Goal: Transaction & Acquisition: Purchase product/service

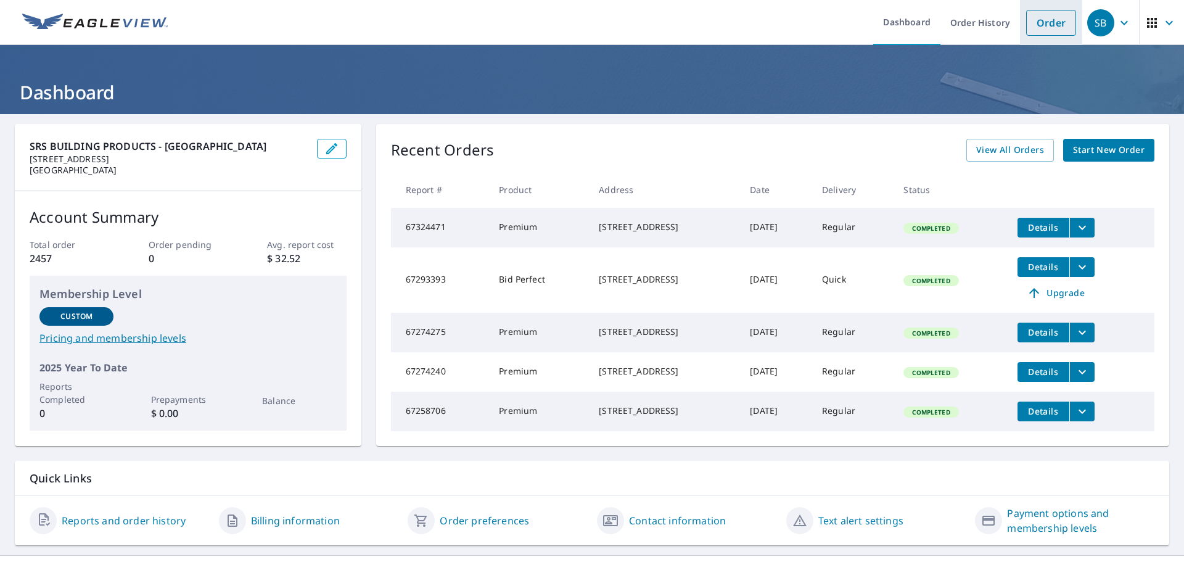
click at [1040, 25] on link "Order" at bounding box center [1051, 23] width 50 height 26
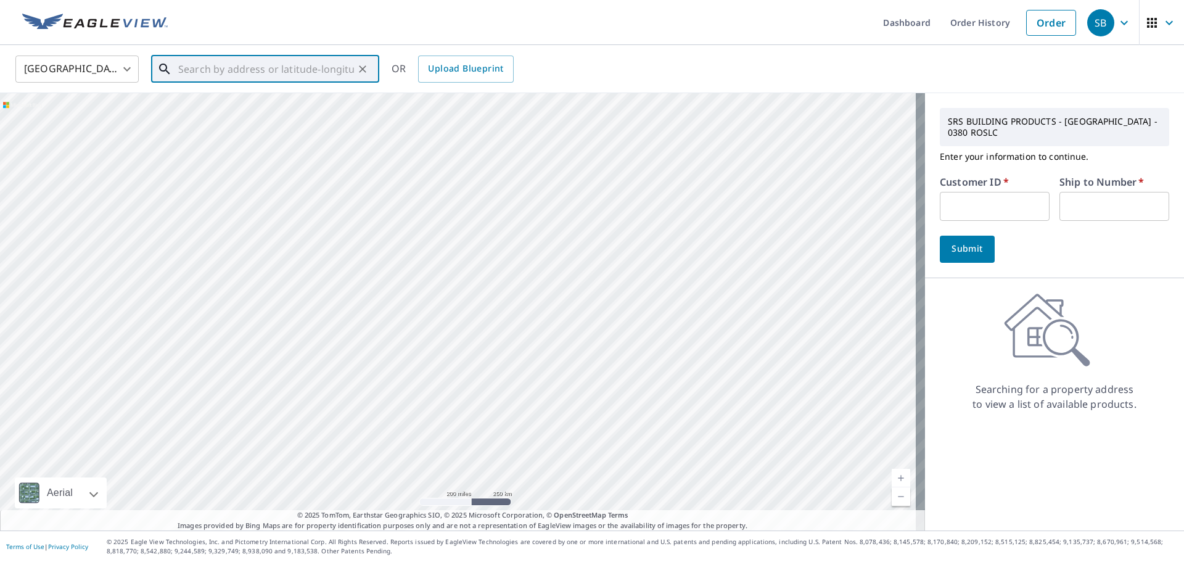
click at [195, 72] on input "text" at bounding box center [266, 69] width 176 height 35
click at [257, 143] on div at bounding box center [462, 311] width 925 height 437
click at [262, 100] on span "2797 W 5500 S" at bounding box center [273, 104] width 194 height 15
type input "[STREET_ADDRESS]"
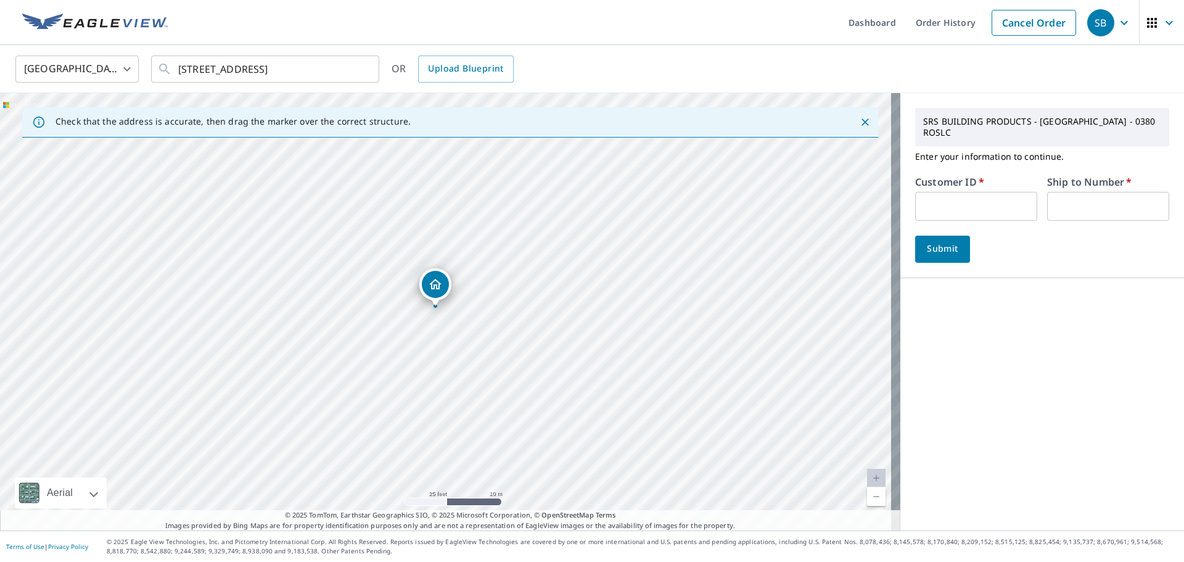
click at [978, 213] on input "text" at bounding box center [976, 206] width 122 height 29
type input "new351"
click at [1106, 207] on input "text" at bounding box center [1108, 206] width 122 height 29
type input "1"
click at [930, 247] on span "Submit" at bounding box center [942, 248] width 35 height 15
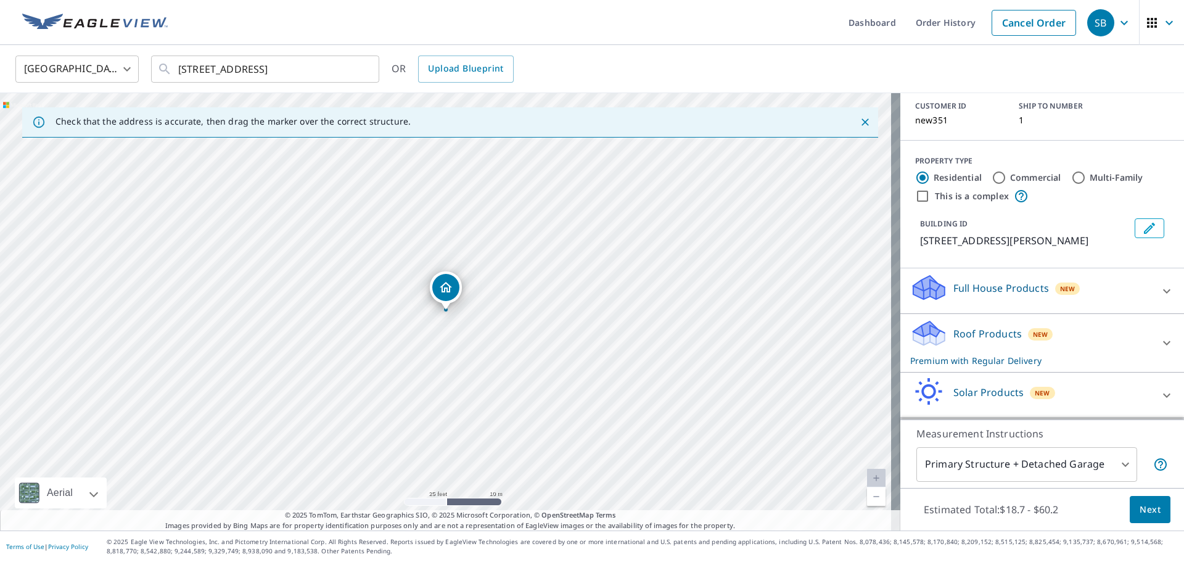
scroll to position [123, 0]
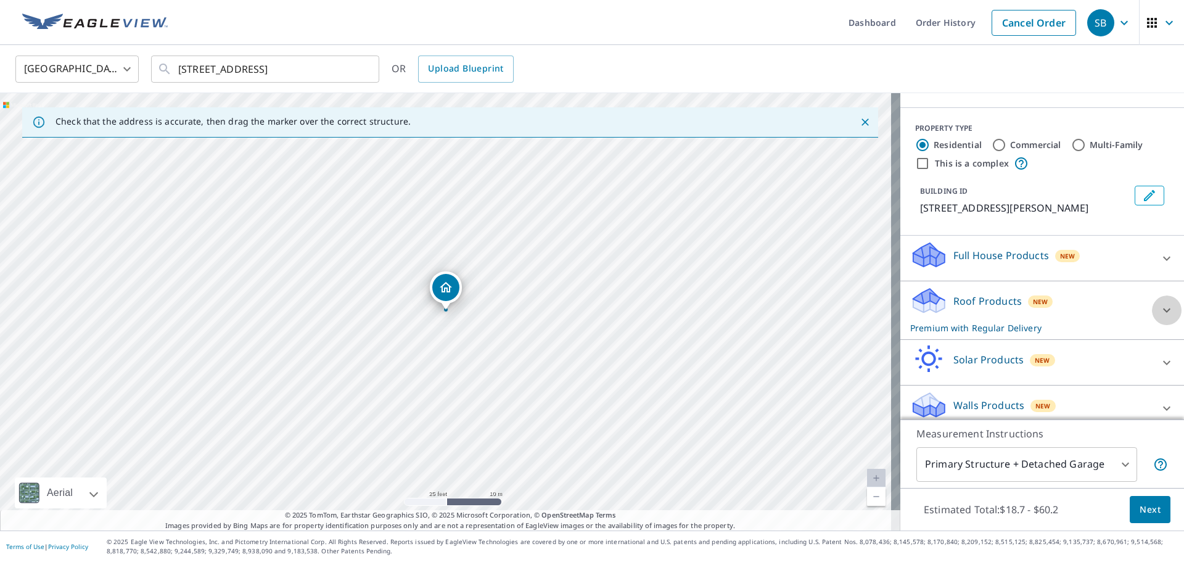
click at [1159, 303] on icon at bounding box center [1166, 310] width 15 height 15
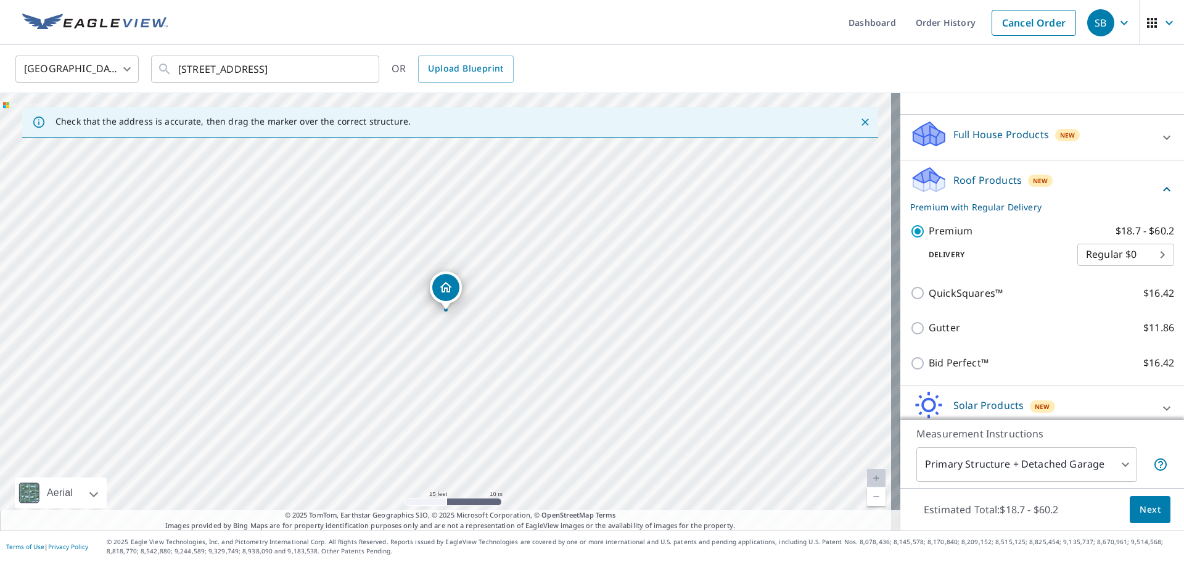
scroll to position [247, 0]
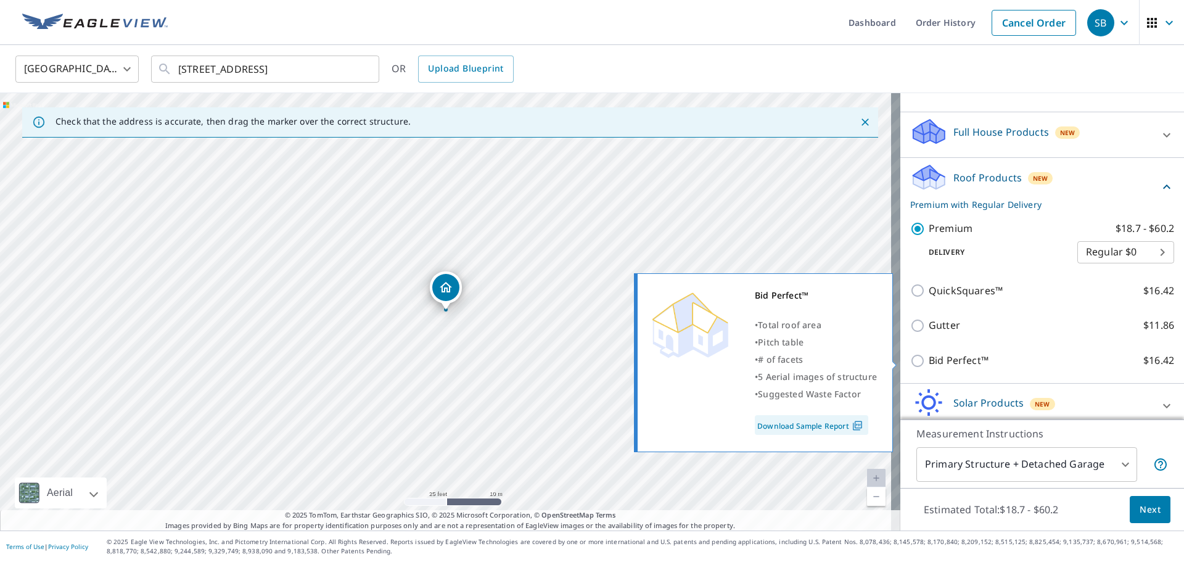
click at [910, 357] on input "Bid Perfect™ $16.42" at bounding box center [919, 360] width 19 height 15
checkbox input "true"
checkbox input "false"
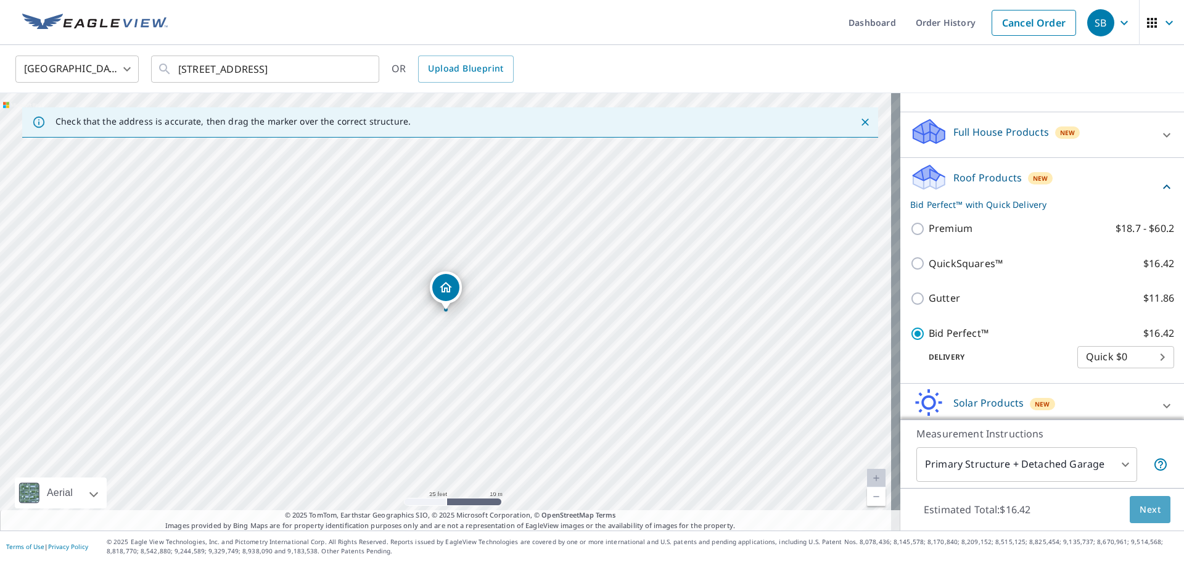
click at [1140, 508] on span "Next" at bounding box center [1150, 509] width 21 height 15
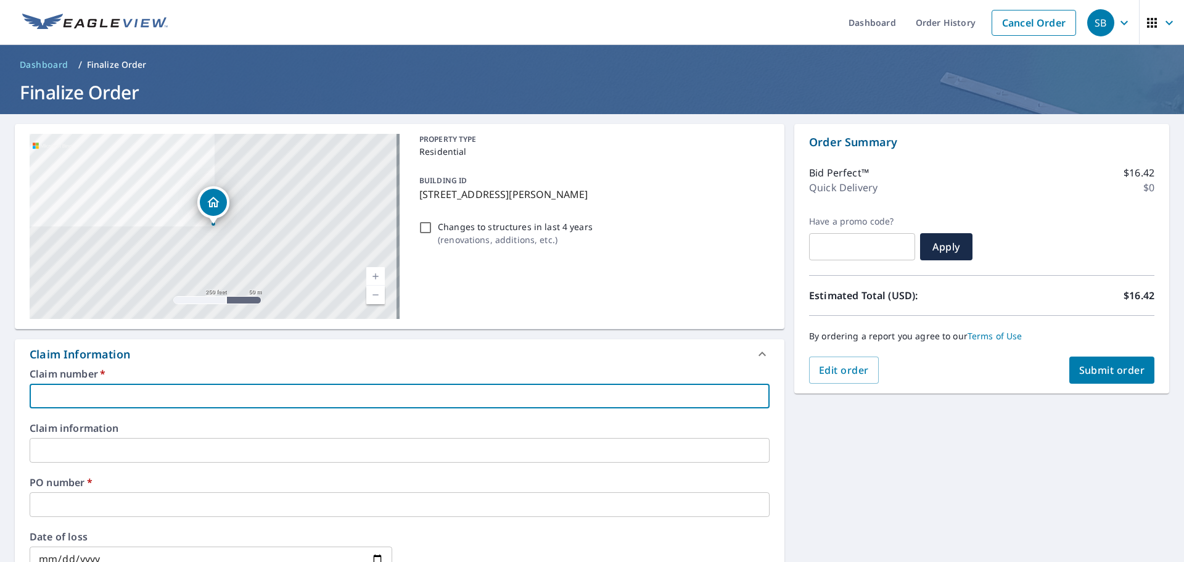
click at [156, 388] on input "text" at bounding box center [400, 396] width 740 height 25
type input "[GEOGRAPHIC_DATA]"
checkbox input "true"
click at [104, 500] on input "text" at bounding box center [400, 504] width 740 height 25
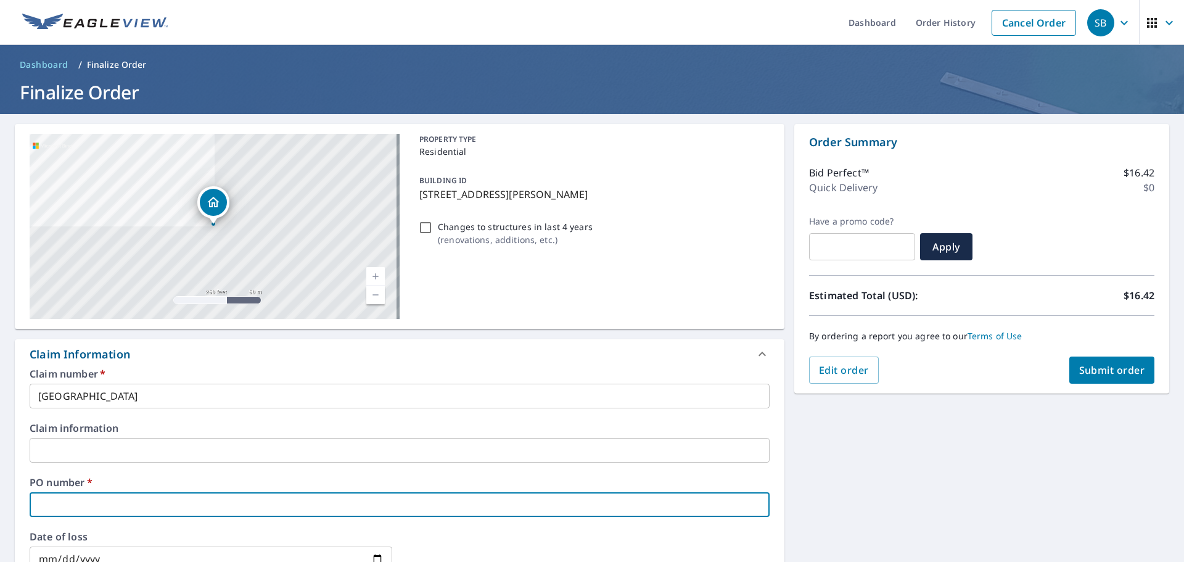
type input "2"
checkbox input "true"
type input "27"
checkbox input "true"
type input "279"
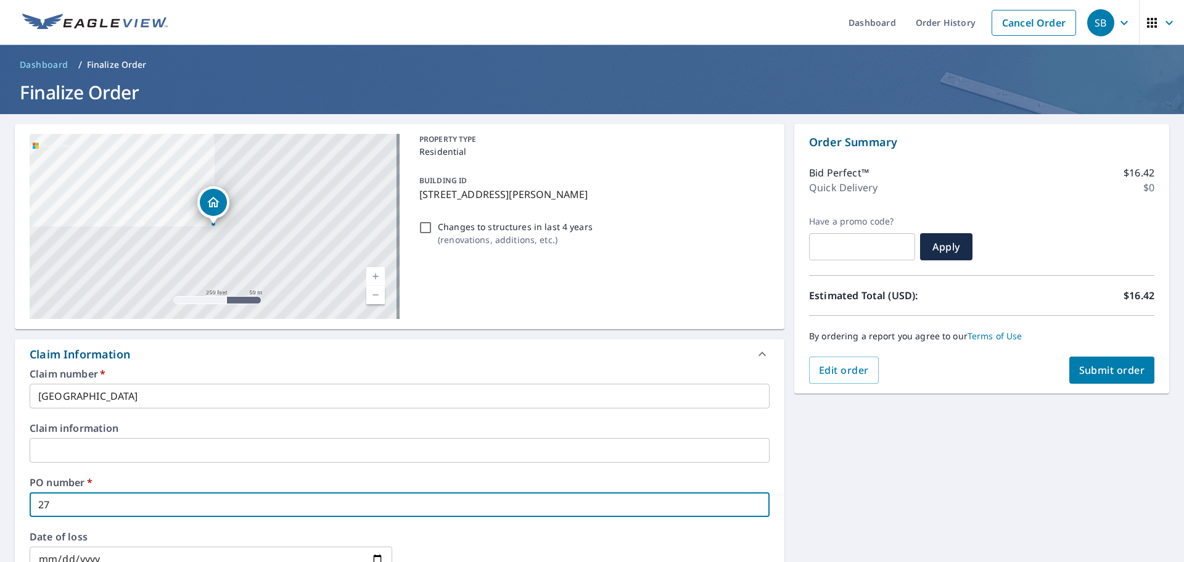
checkbox input "true"
type input "2797"
checkbox input "true"
type input "2797"
checkbox input "true"
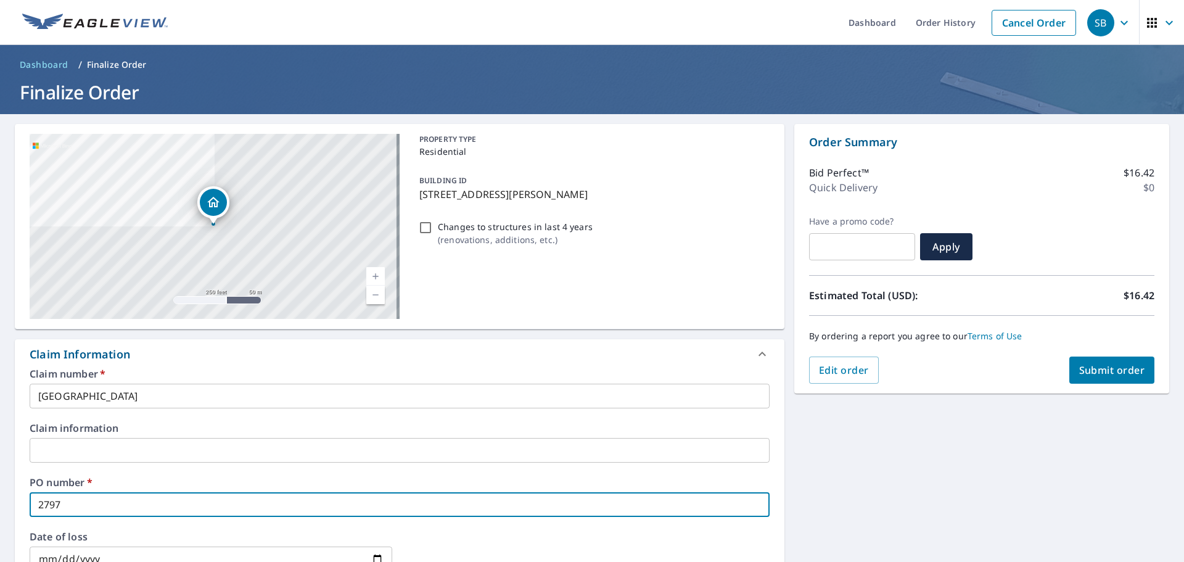
type input "2797 w"
checkbox input "true"
type input "2797 w"
checkbox input "true"
type input "2797 w 5"
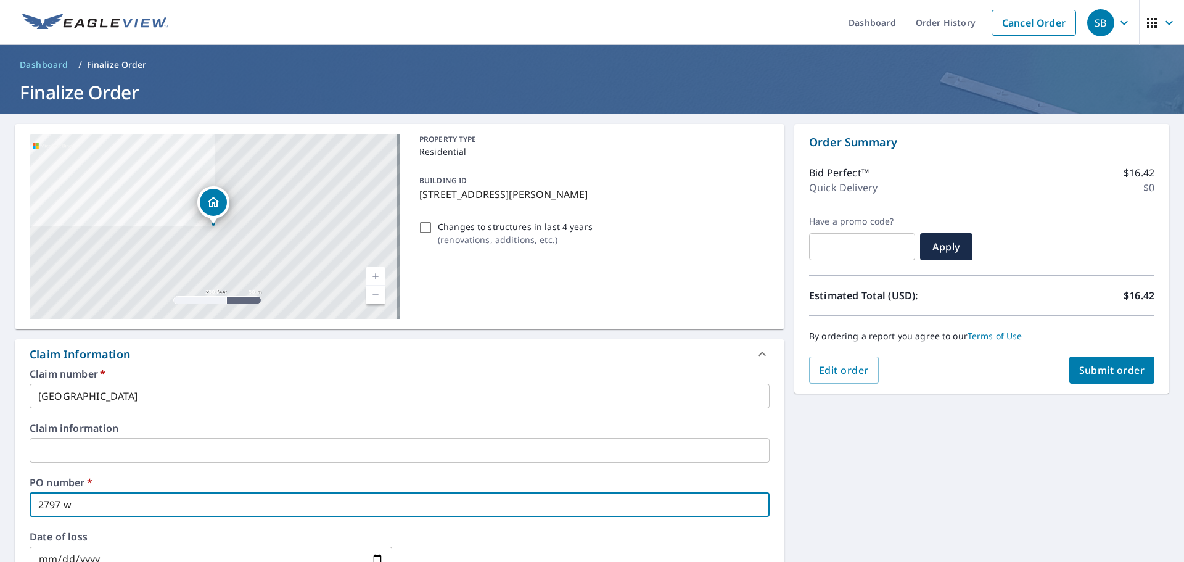
checkbox input "true"
type input "2797 w 55"
checkbox input "true"
type input "2797 w 550"
checkbox input "true"
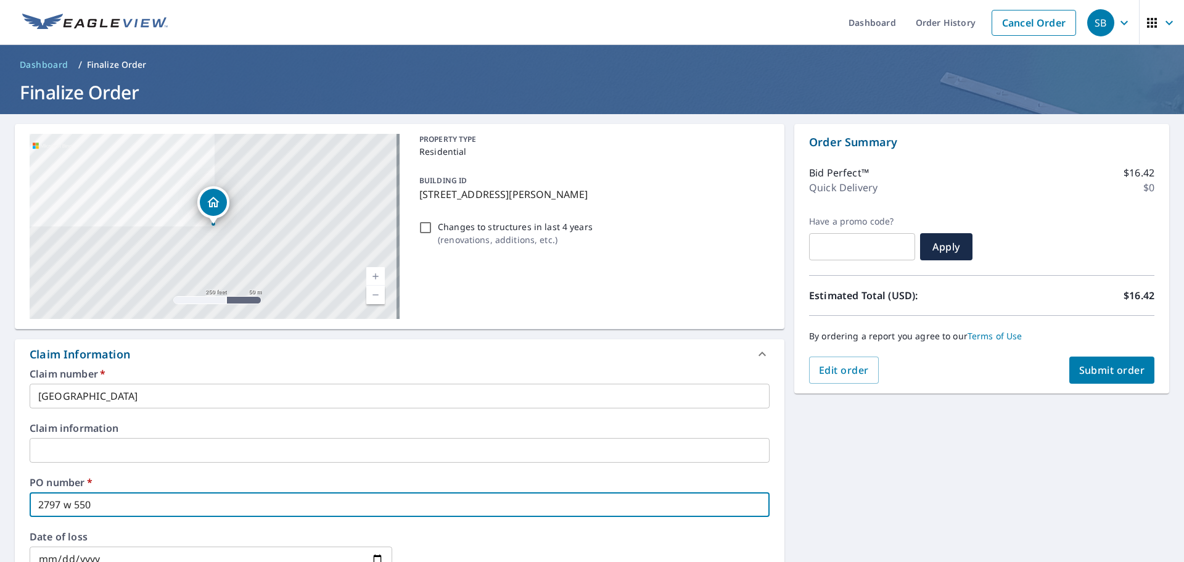
type input "2797 w 5500"
checkbox input "true"
type input "2797 w 5500"
checkbox input "true"
type input "2797 w 5500 s"
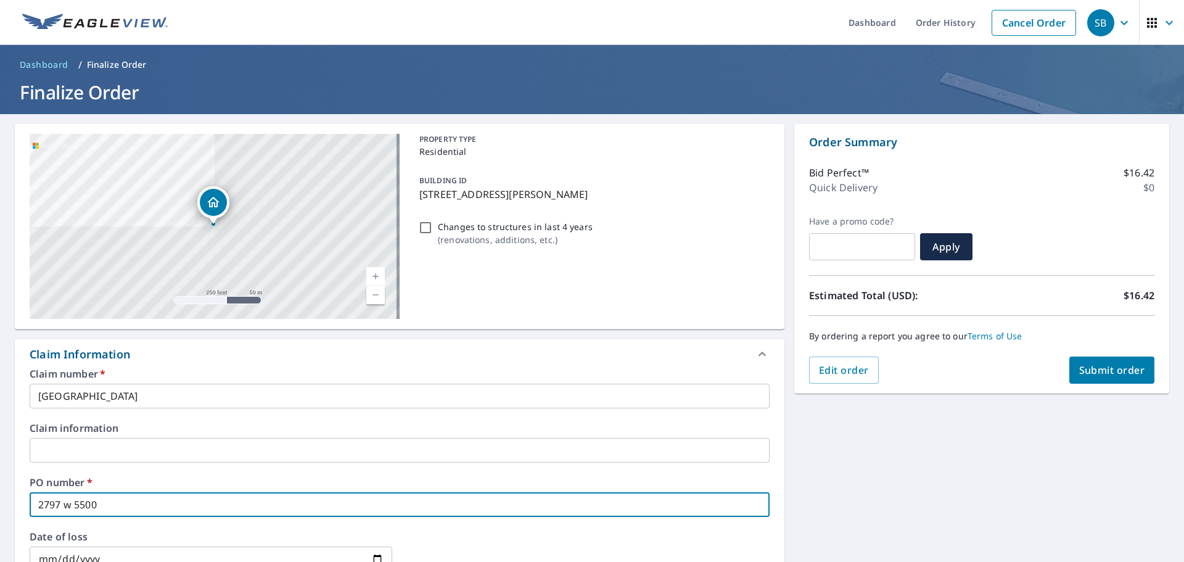
checkbox input "true"
type input "2797 w 5500 s"
checkbox input "true"
type input "2797 w 5500 s r"
checkbox input "true"
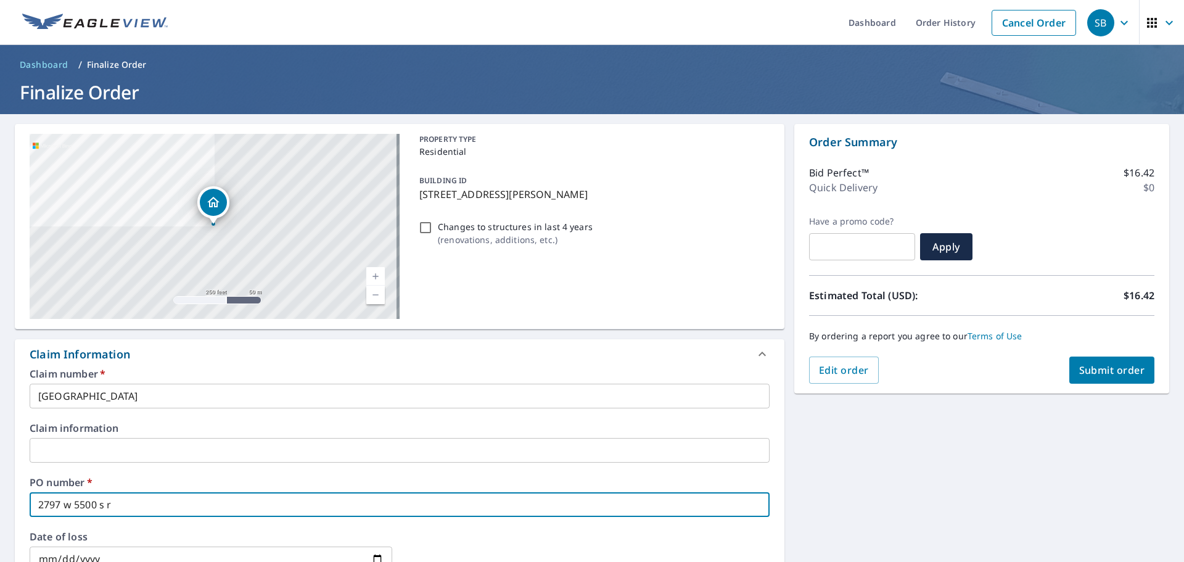
type input "2797 w 5500 s ro"
checkbox input "true"
type input "2797 w 5500 s [PERSON_NAME]"
checkbox input "true"
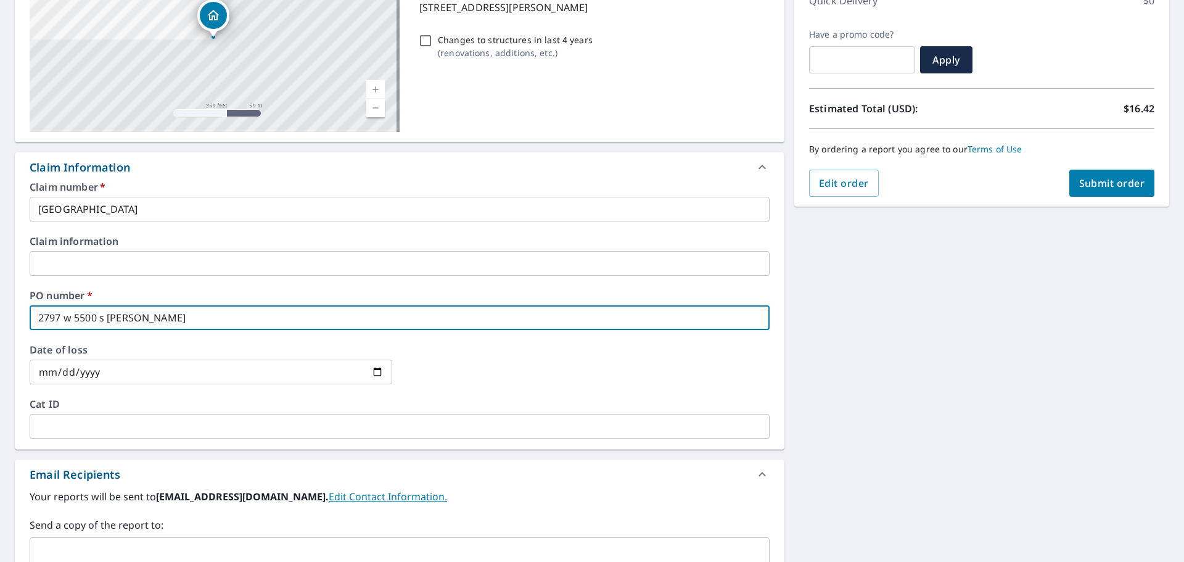
scroll to position [247, 0]
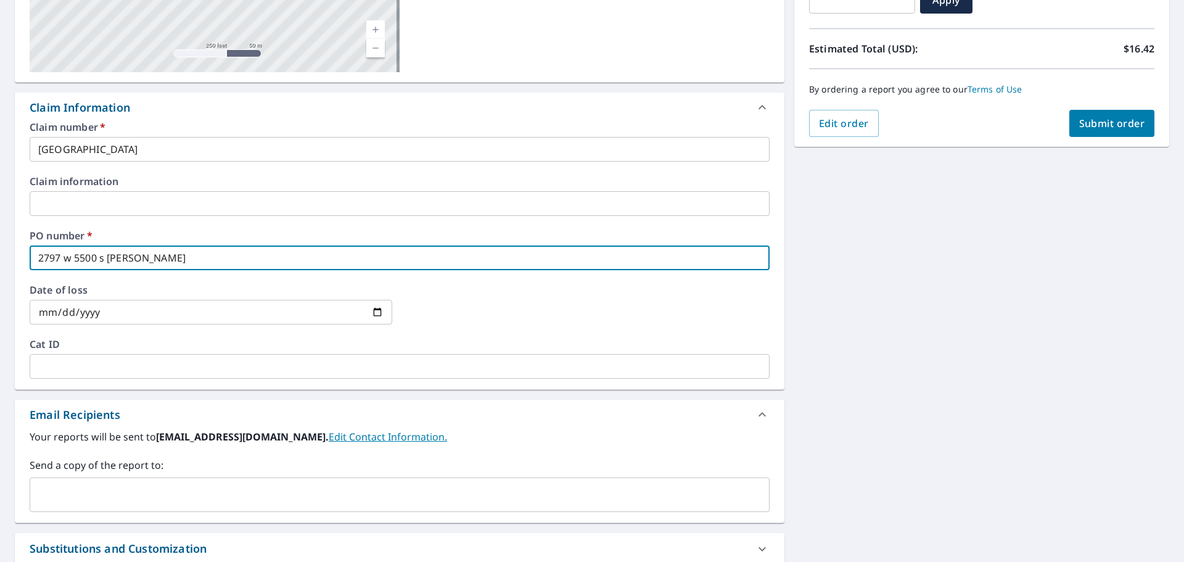
type input "2797 w 5500 s [PERSON_NAME]"
click at [137, 475] on div "Send a copy of the report to: ​" at bounding box center [400, 485] width 740 height 54
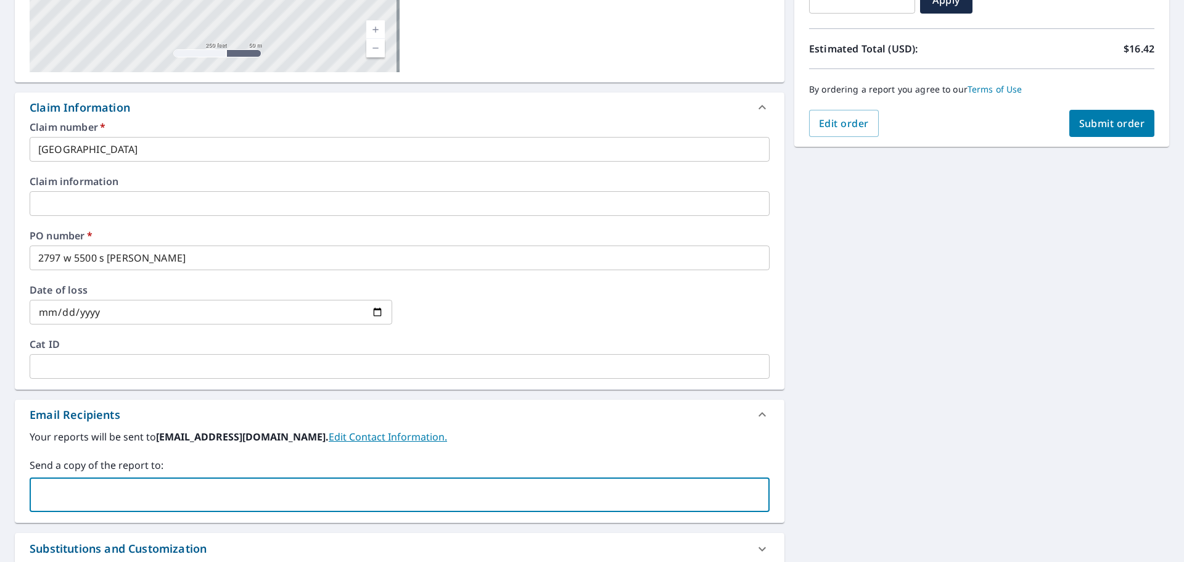
click at [131, 485] on input "text" at bounding box center [390, 494] width 710 height 23
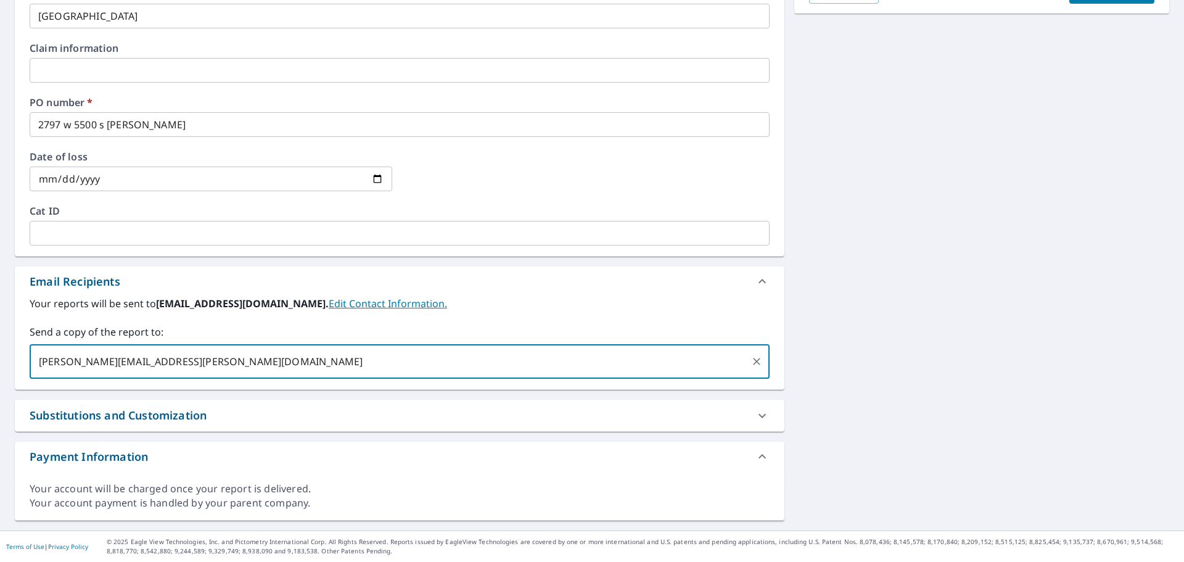
scroll to position [10, 0]
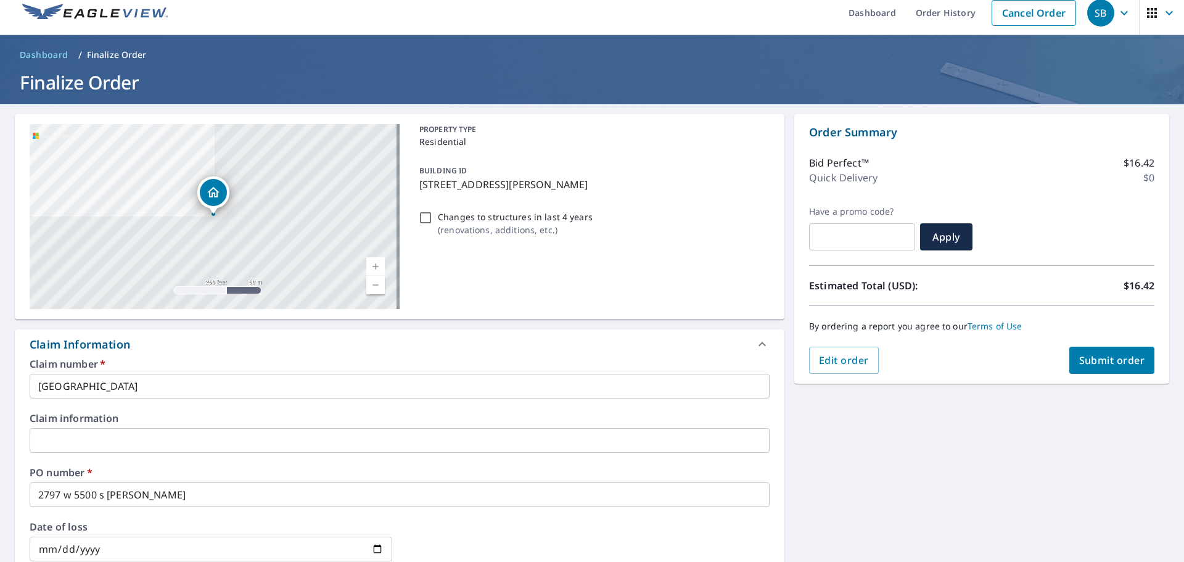
type input "[PERSON_NAME][EMAIL_ADDRESS][PERSON_NAME][DOMAIN_NAME]"
click at [1107, 363] on span "Submit order" at bounding box center [1112, 360] width 66 height 14
checkbox input "true"
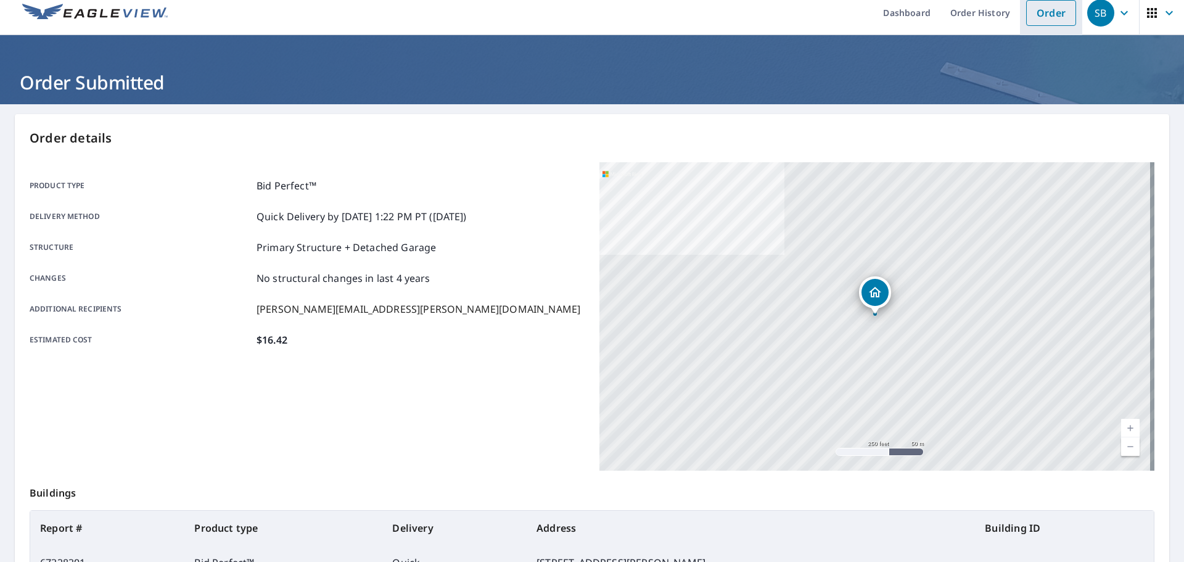
click at [1042, 7] on link "Order" at bounding box center [1051, 13] width 50 height 26
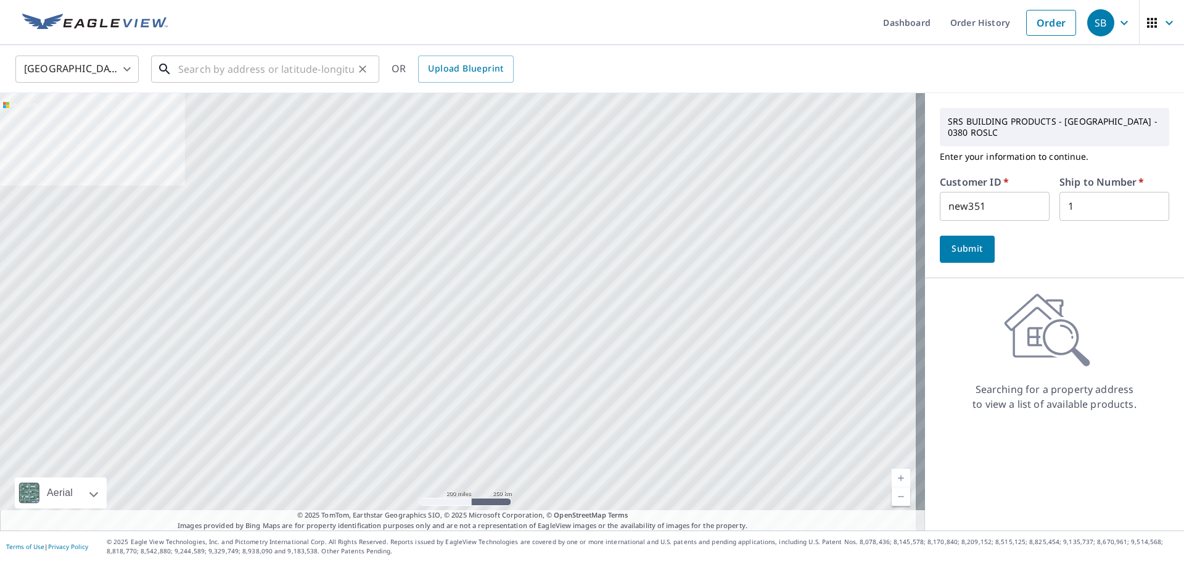
click at [197, 73] on input "text" at bounding box center [266, 69] width 176 height 35
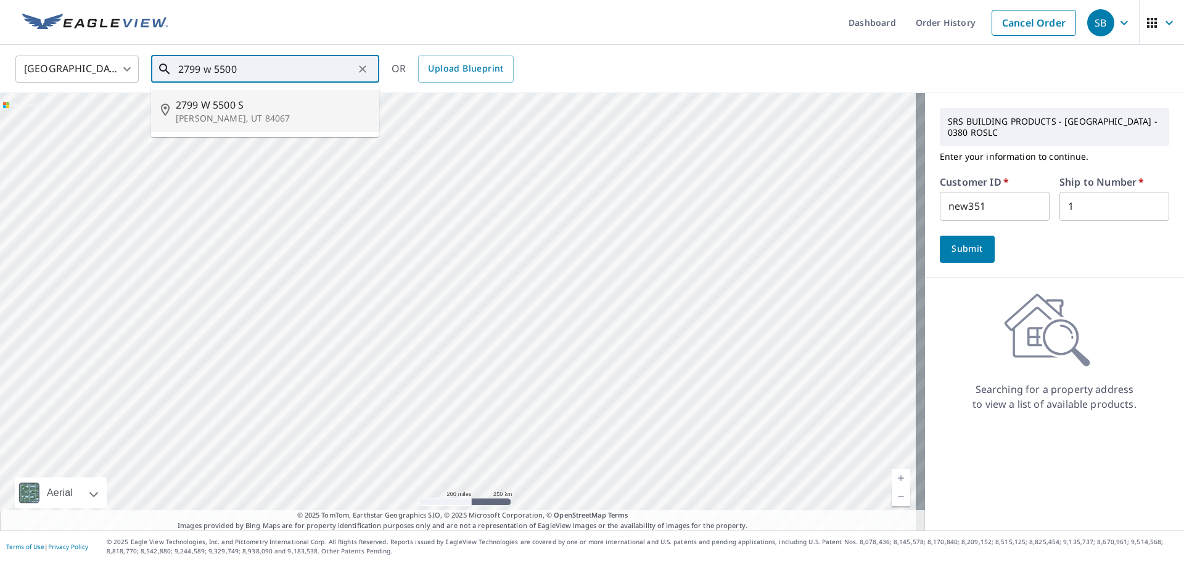
click at [210, 108] on span "2799 W 5500 S" at bounding box center [273, 104] width 194 height 15
type input "[STREET_ADDRESS]"
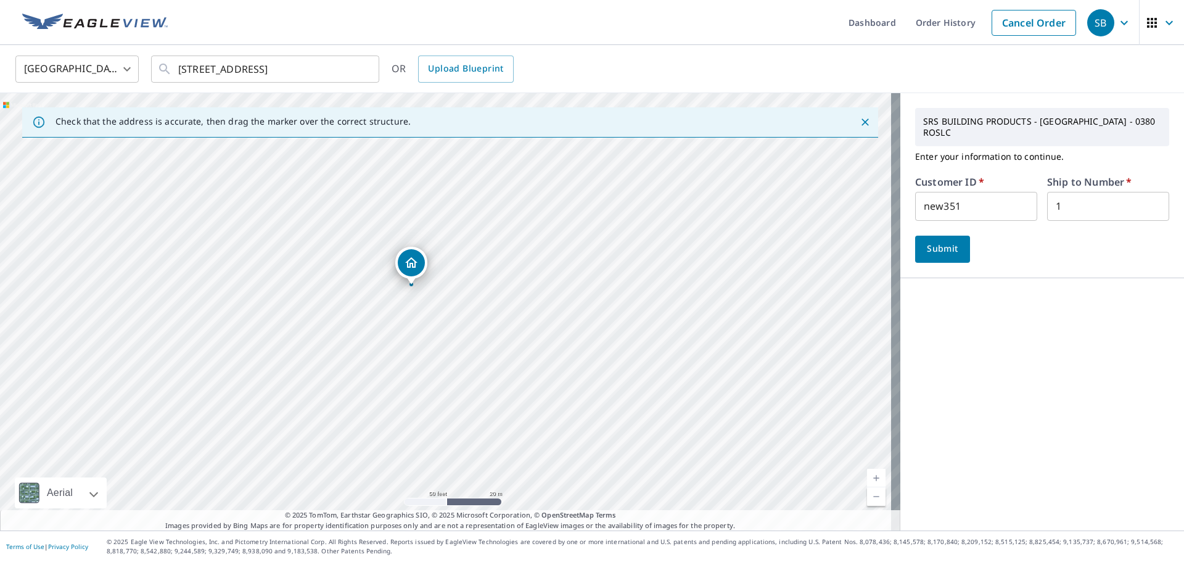
click at [942, 247] on span "Submit" at bounding box center [942, 248] width 35 height 15
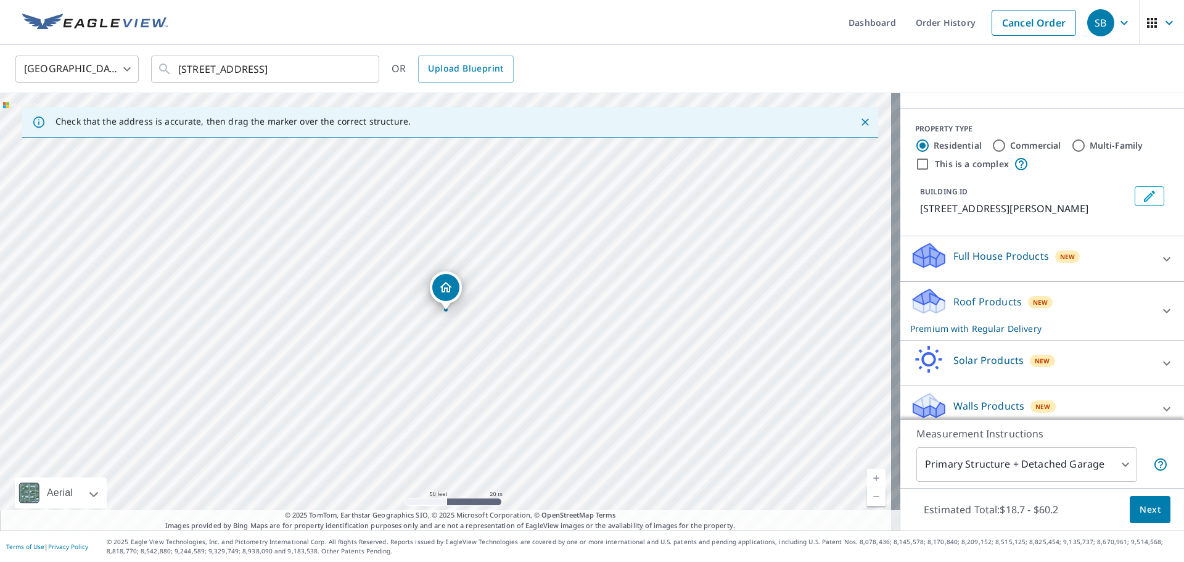
scroll to position [135, 0]
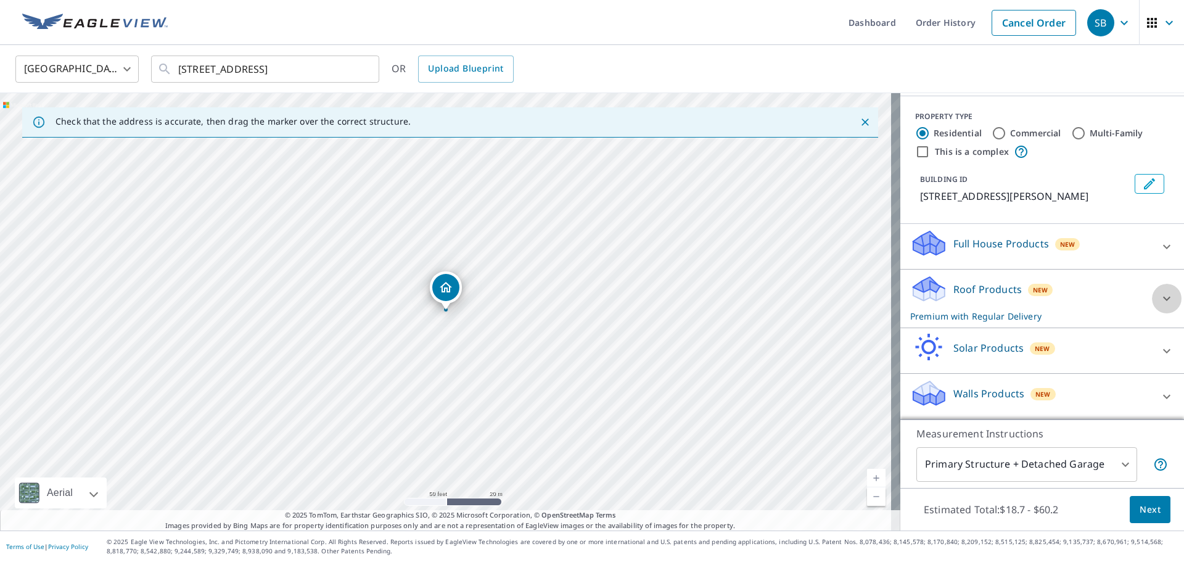
click at [1159, 298] on icon at bounding box center [1166, 298] width 15 height 15
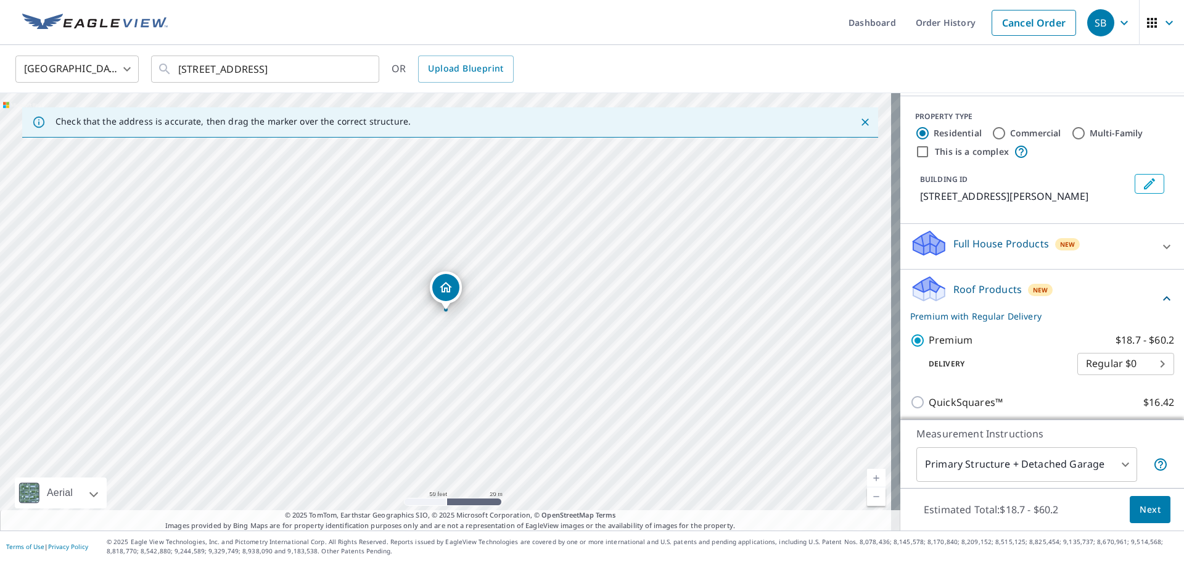
scroll to position [258, 0]
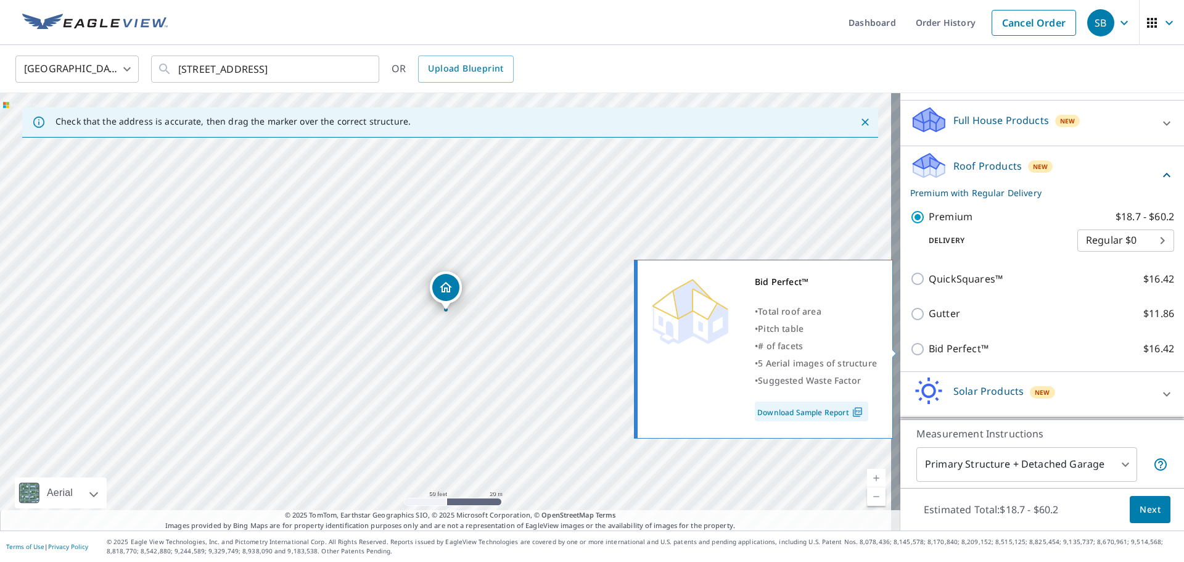
click at [957, 342] on p "Bid Perfect™" at bounding box center [959, 348] width 60 height 15
click at [929, 342] on input "Bid Perfect™ $16.42" at bounding box center [919, 349] width 19 height 15
checkbox input "true"
checkbox input "false"
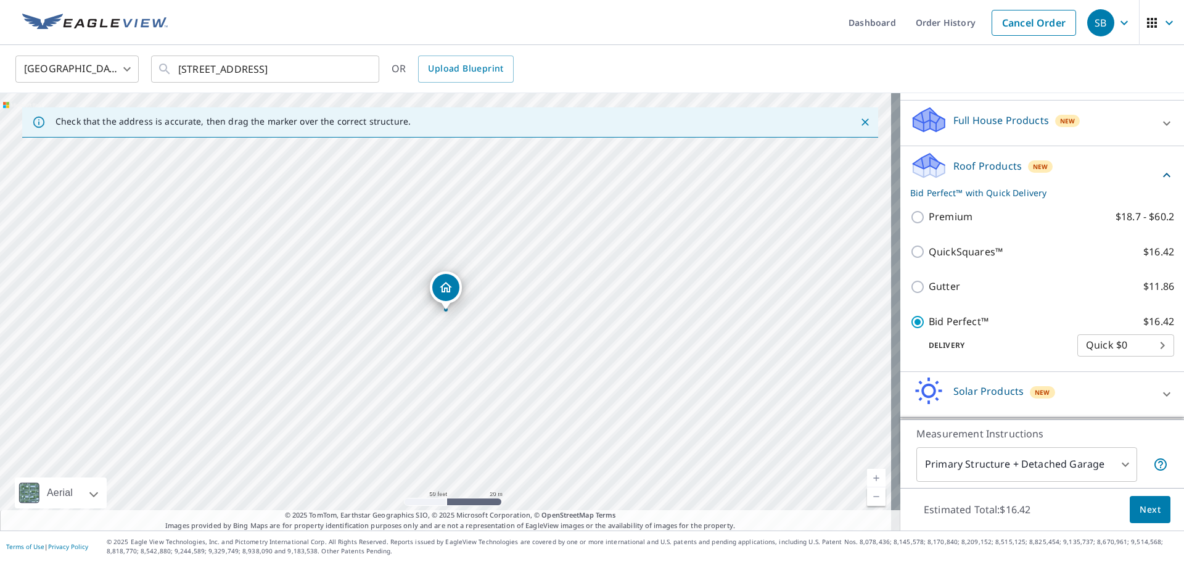
click at [1140, 506] on span "Next" at bounding box center [1150, 509] width 21 height 15
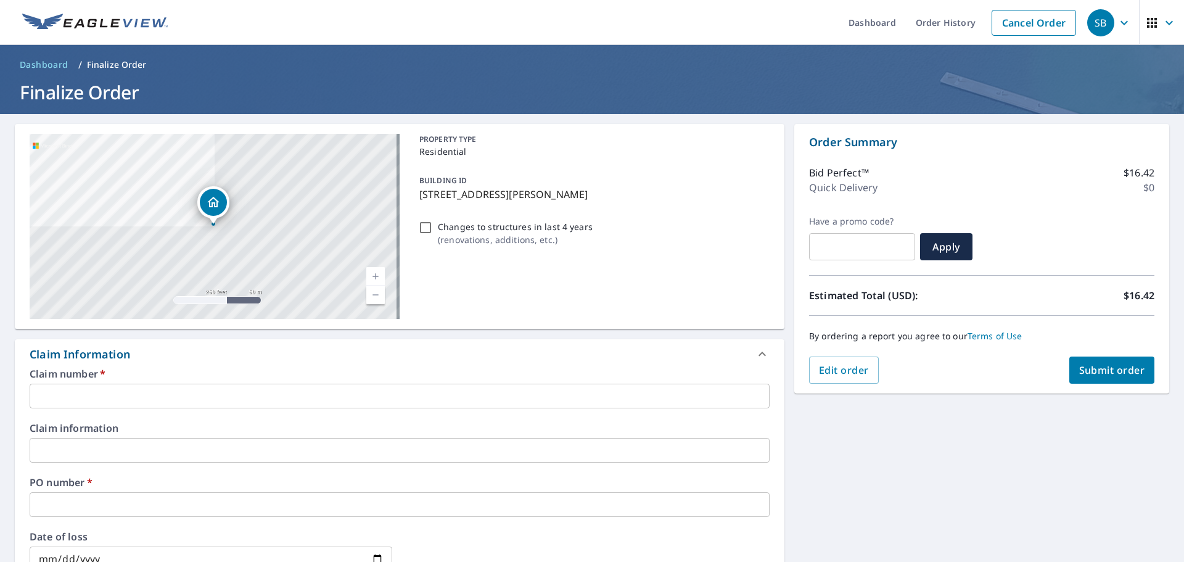
click at [180, 390] on input "text" at bounding box center [400, 396] width 740 height 25
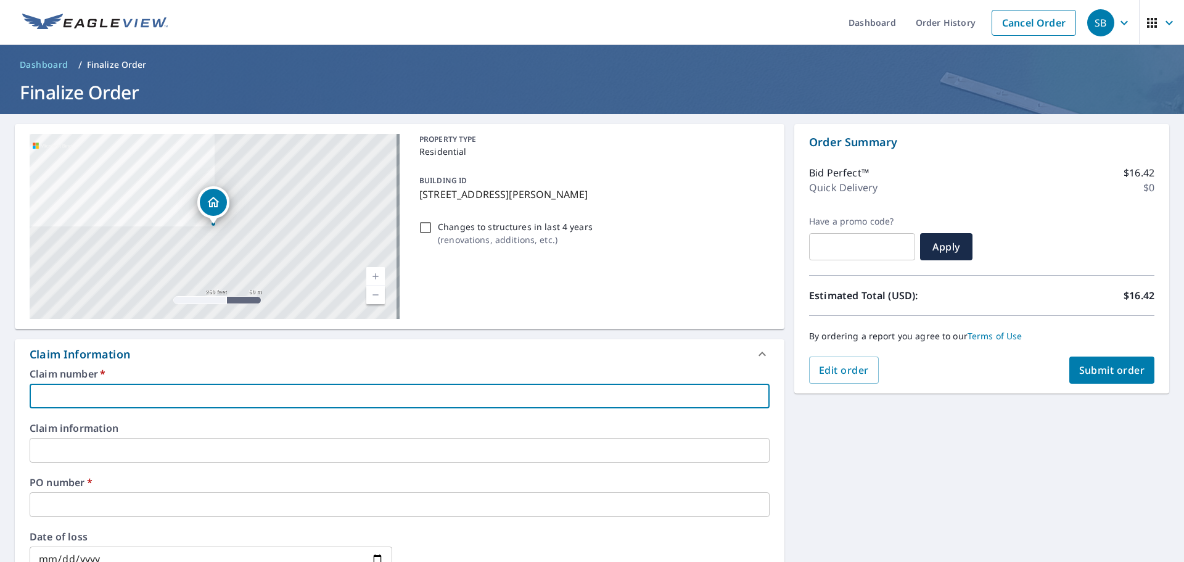
type input "[GEOGRAPHIC_DATA]"
checkbox input "true"
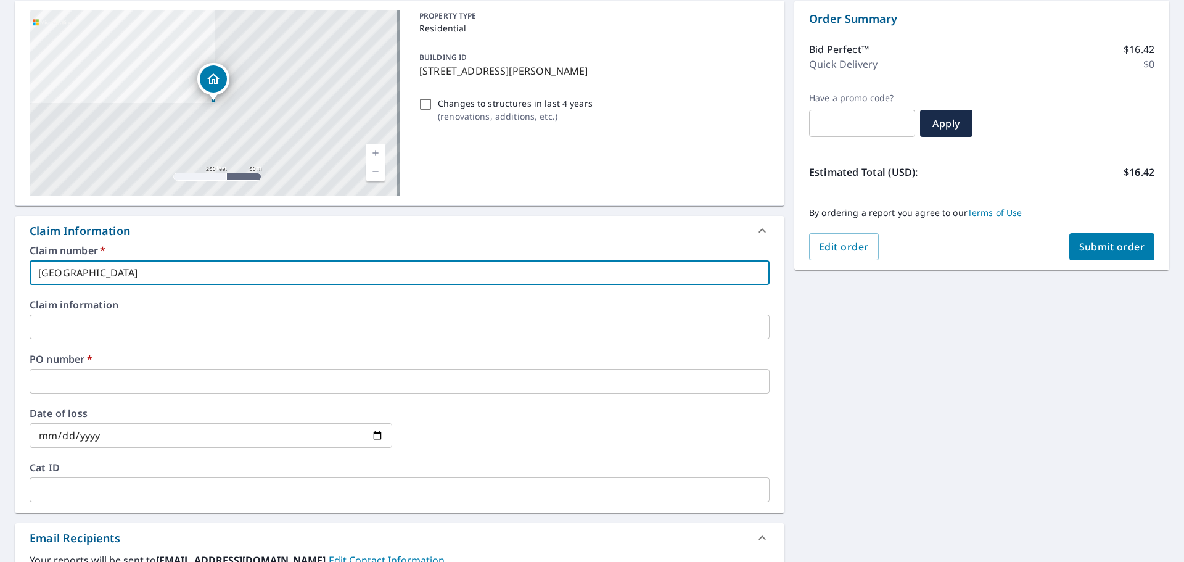
click at [118, 381] on input "text" at bounding box center [400, 381] width 740 height 25
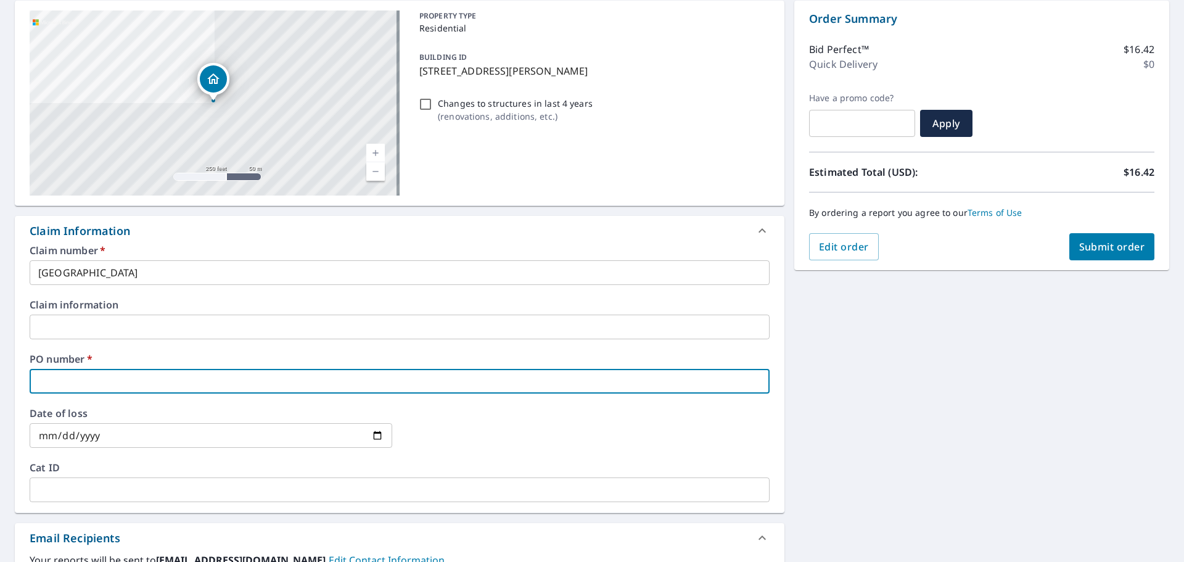
type input "2"
checkbox input "true"
type input "29"
checkbox input "true"
type input "297"
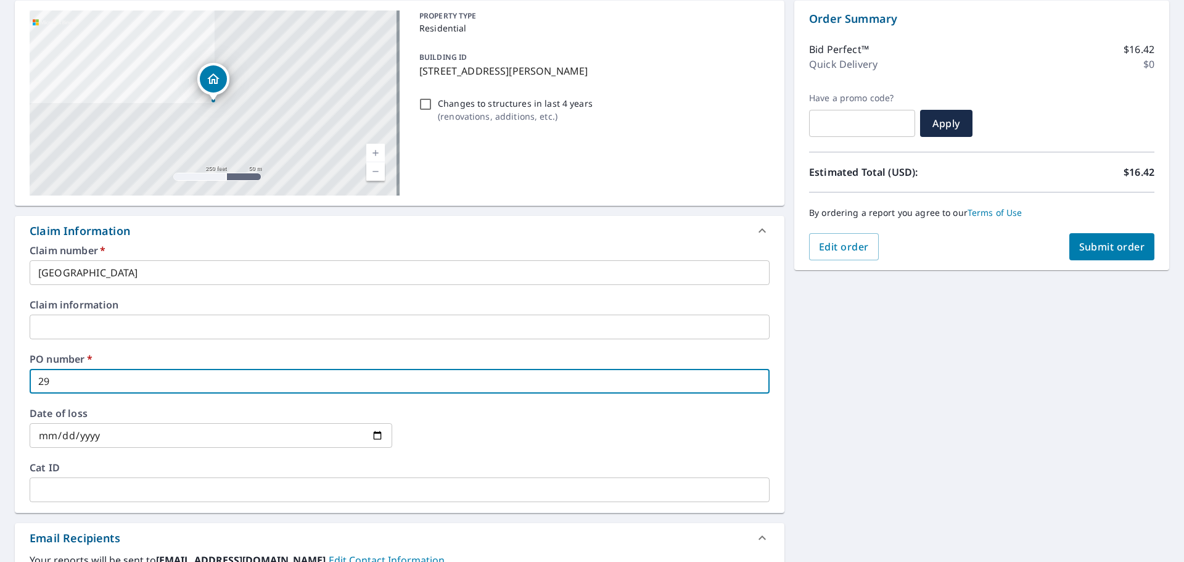
checkbox input "true"
type input "29"
checkbox input "true"
type input "2"
checkbox input "true"
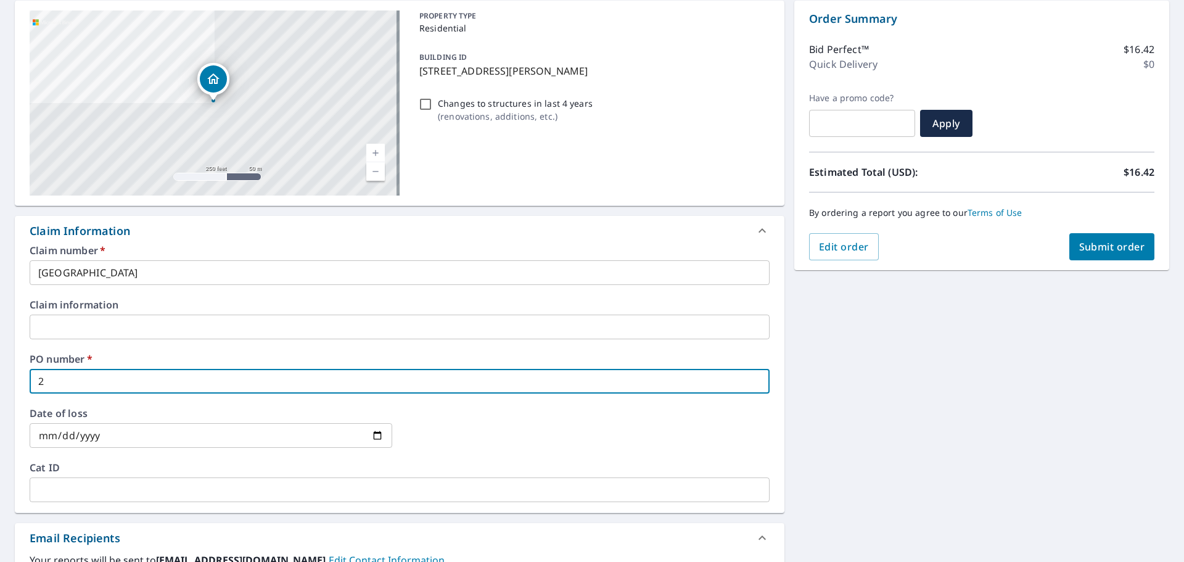
type input "27"
checkbox input "true"
type input "279"
checkbox input "true"
type input "2799"
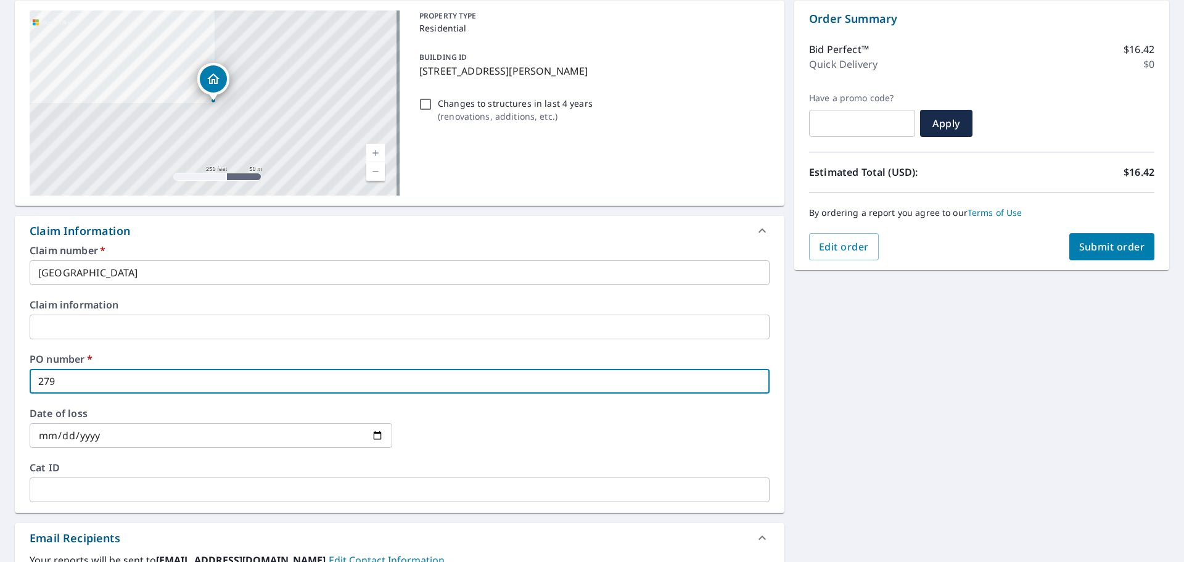
checkbox input "true"
type input "2799"
checkbox input "true"
type input "2799 w"
checkbox input "true"
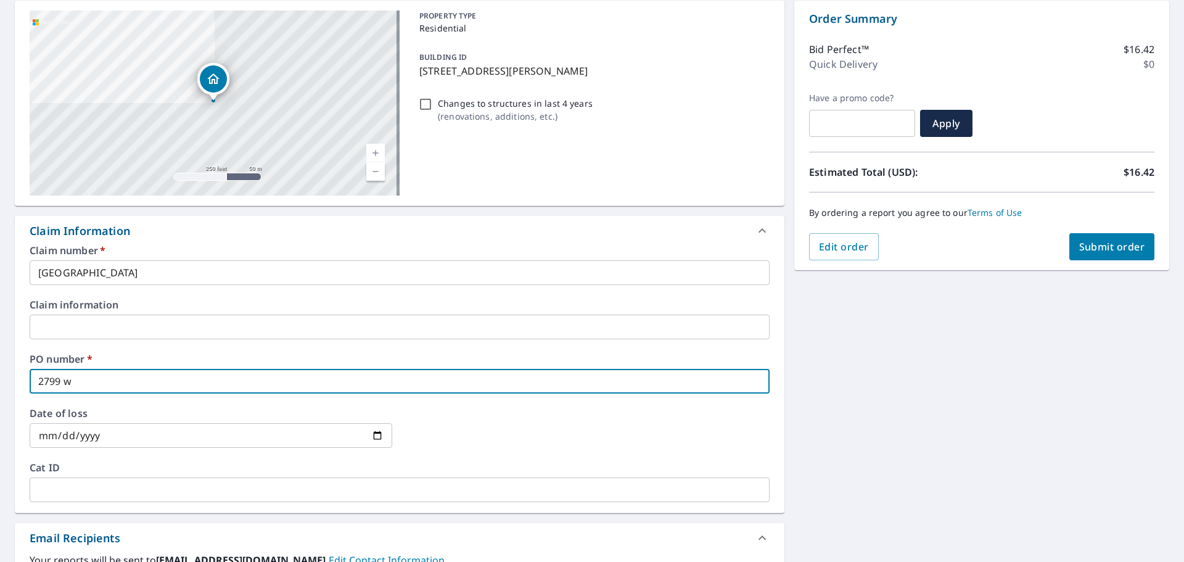
type input "2799 w"
checkbox input "true"
type input "2799 w 5"
checkbox input "true"
type input "2799 w 55"
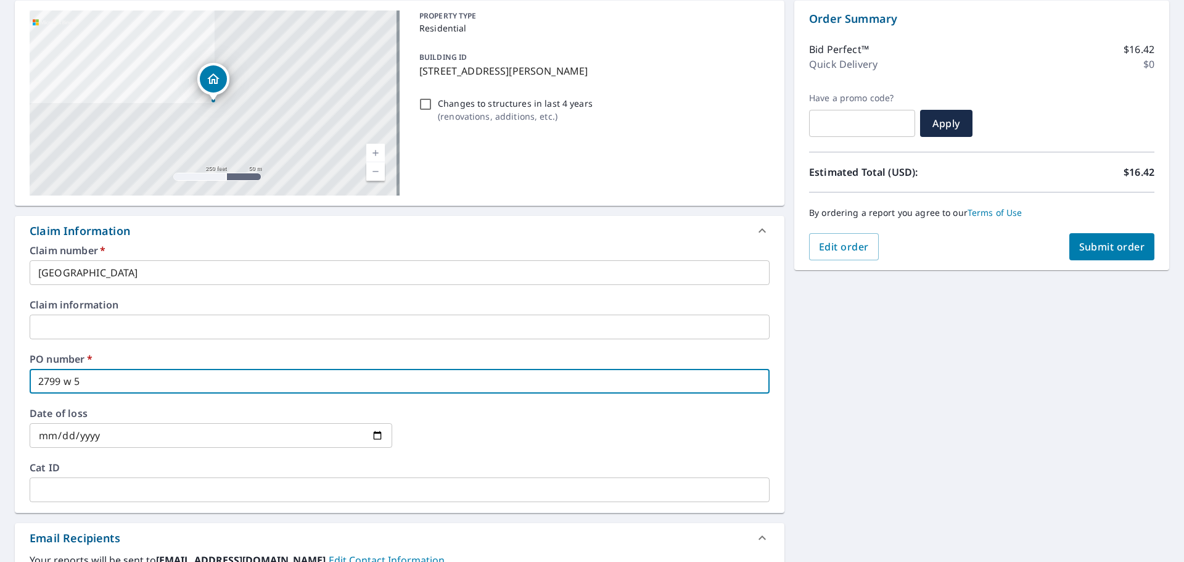
checkbox input "true"
type input "2799 w 550"
checkbox input "true"
type input "2799 w 5500"
checkbox input "true"
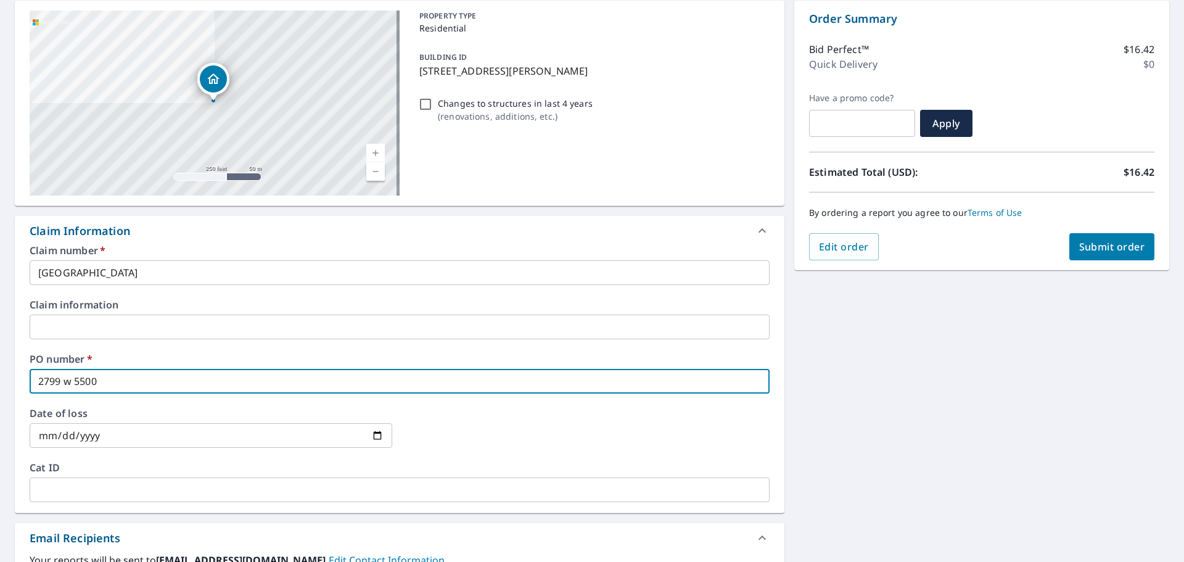
type input "2799 w 5500"
checkbox input "true"
type input "2799 w 5500 w"
checkbox input "true"
type input "2799 w 5500 w"
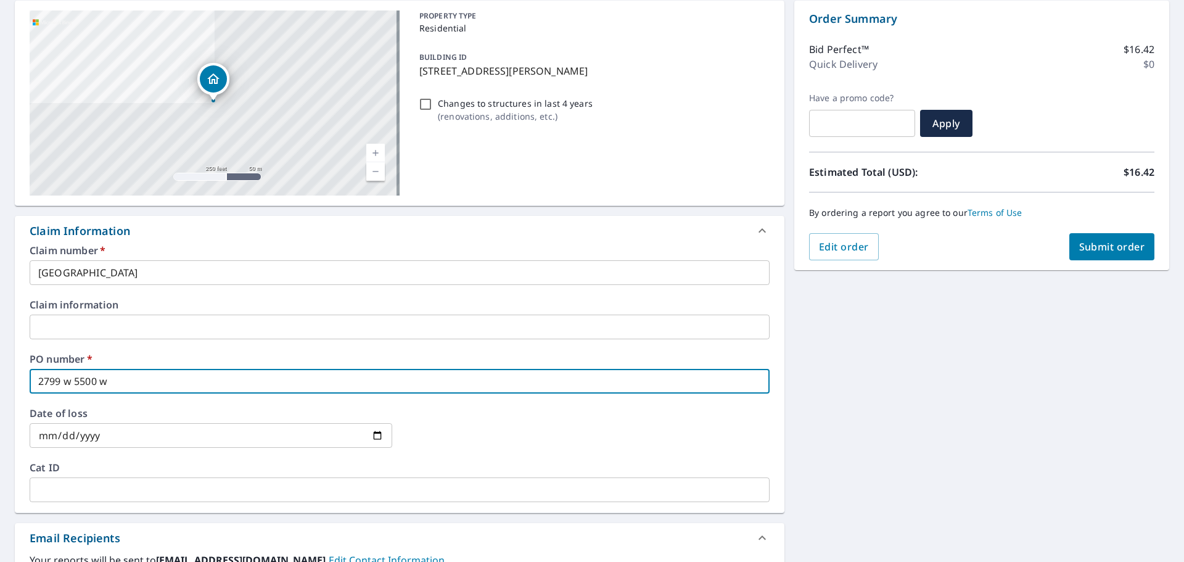
checkbox input "true"
type input "2799 w 5500 w r"
checkbox input "true"
type input "2799 w 5500 w ro"
checkbox input "true"
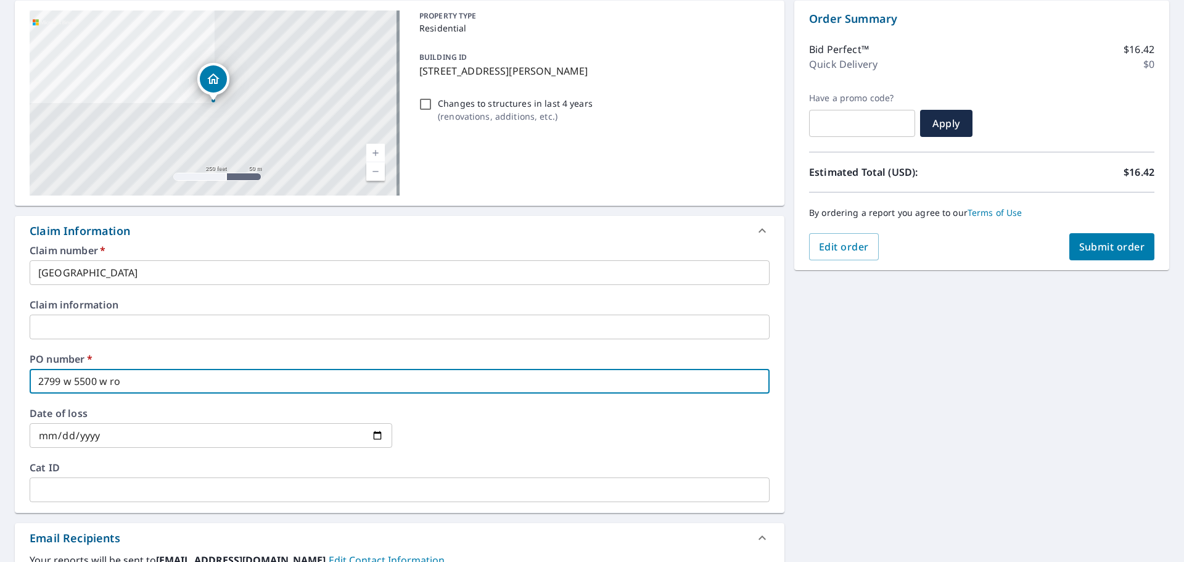
type input "2799 w 5500 w [PERSON_NAME]"
checkbox input "true"
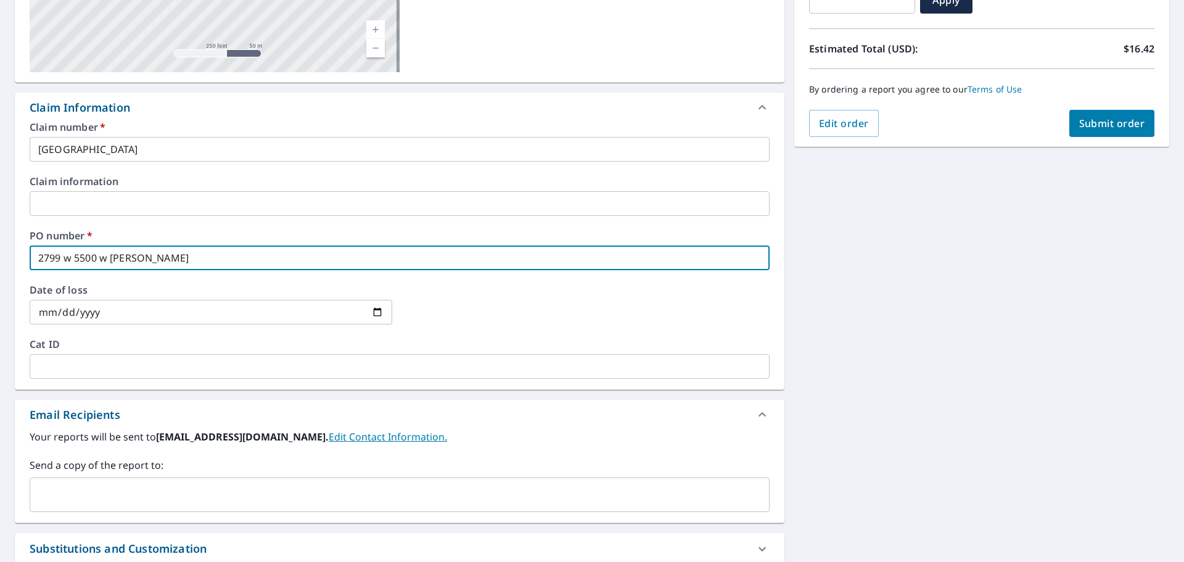
scroll to position [308, 0]
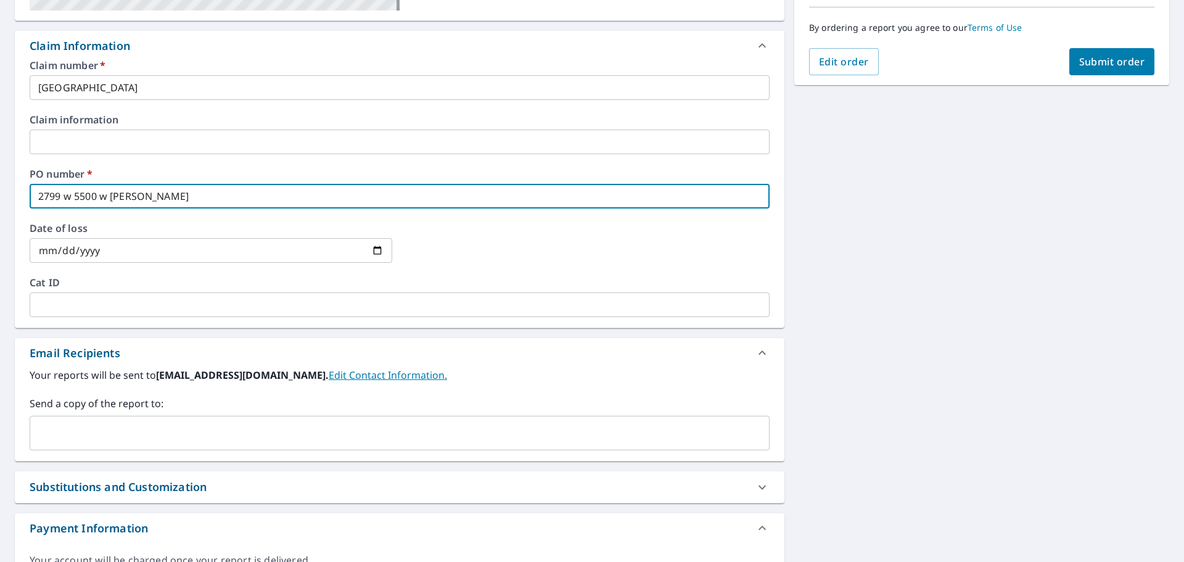
type input "2799 w 5500 w [PERSON_NAME]"
click at [67, 441] on input "text" at bounding box center [390, 432] width 710 height 23
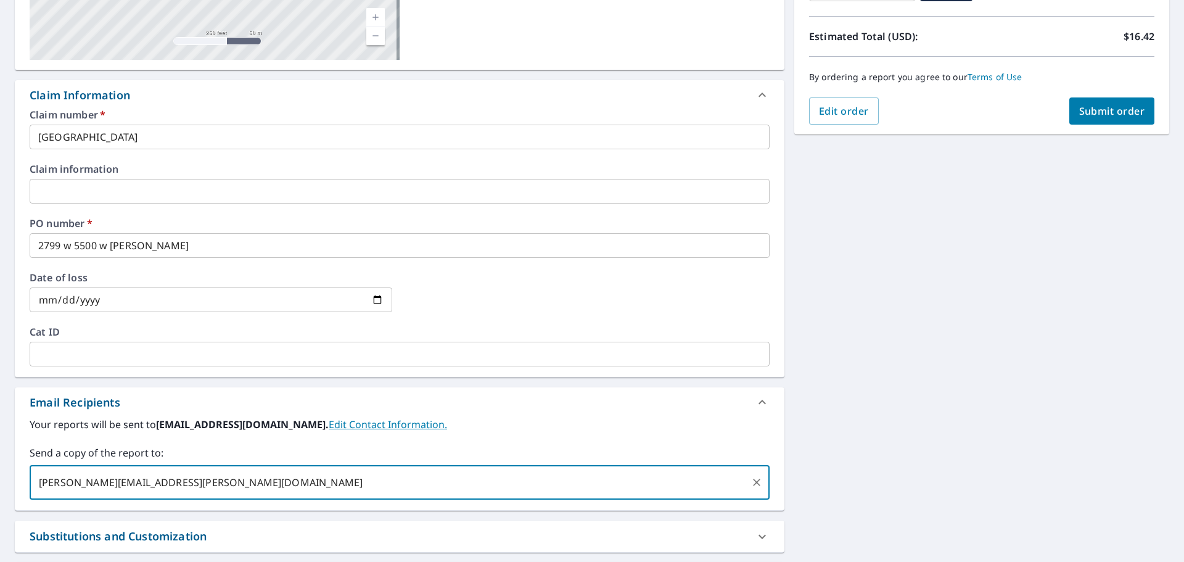
scroll to position [257, 0]
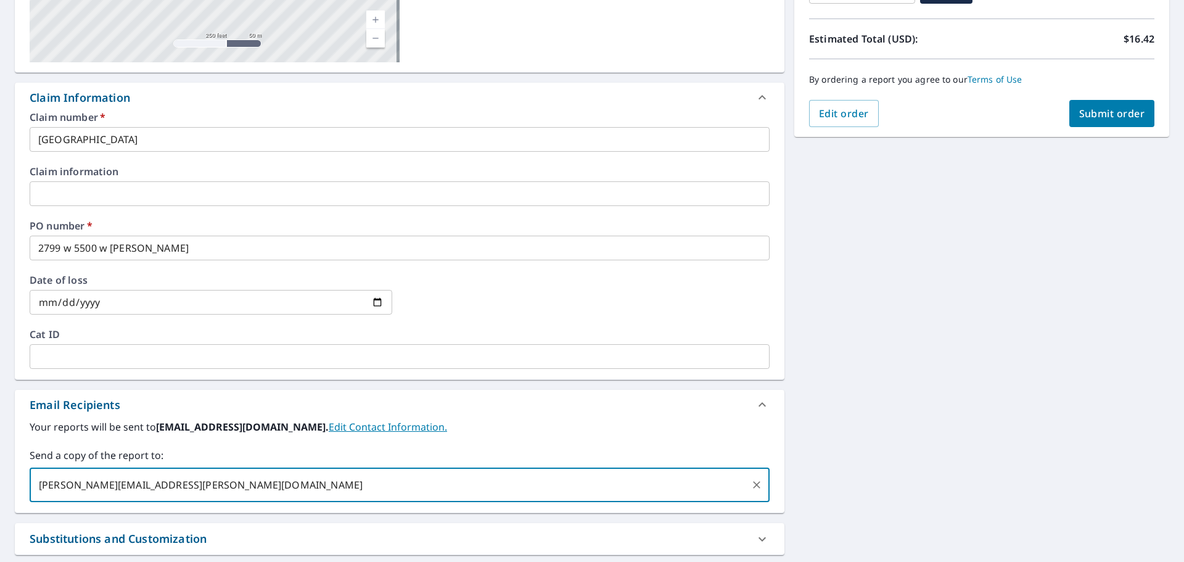
type input "[PERSON_NAME][EMAIL_ADDRESS][PERSON_NAME][DOMAIN_NAME]"
click at [1100, 113] on span "Submit order" at bounding box center [1112, 114] width 66 height 14
checkbox input "true"
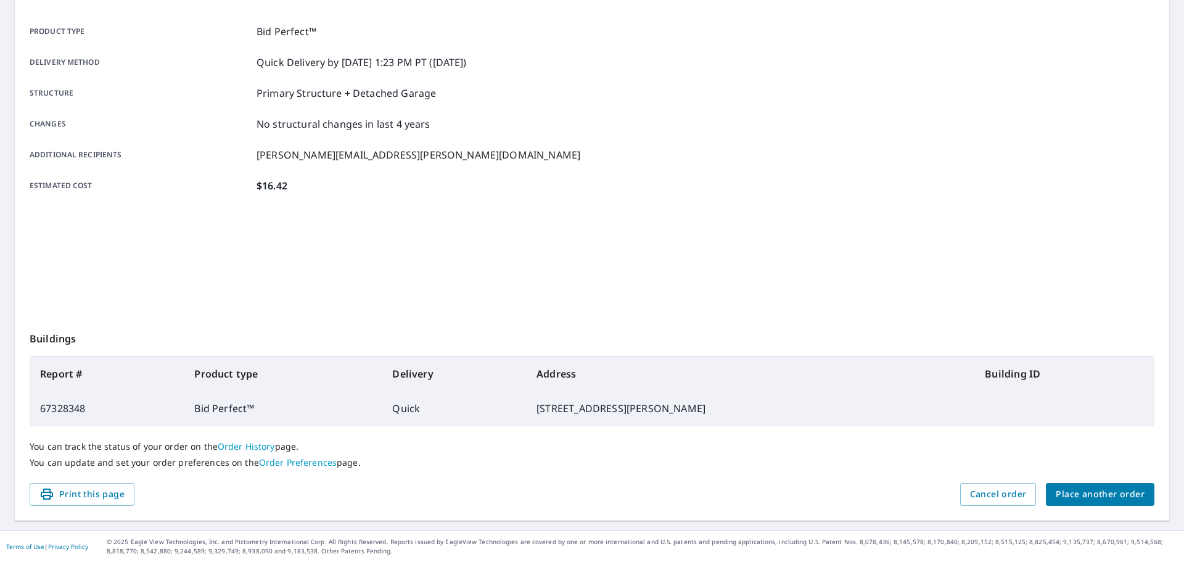
scroll to position [164, 0]
